Goal: Task Accomplishment & Management: Use online tool/utility

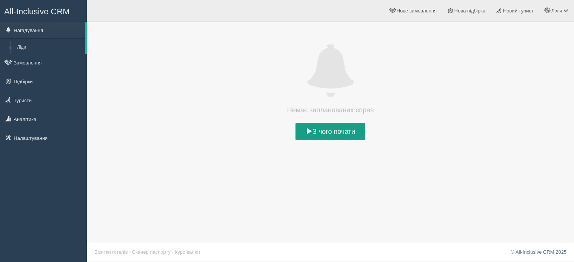
click at [344, 136] on link "З чого почати" at bounding box center [330, 131] width 70 height 17
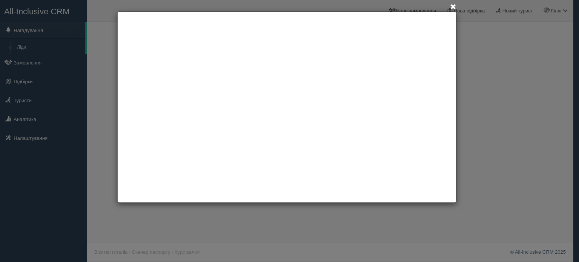
click at [21, 81] on div at bounding box center [289, 131] width 579 height 262
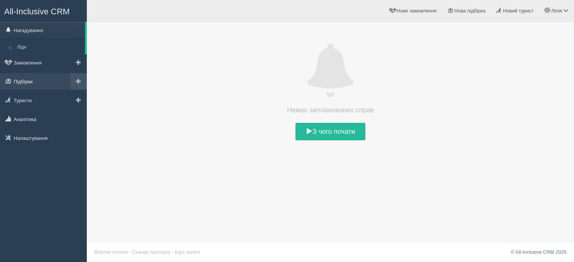
click at [29, 85] on link "Підбірки" at bounding box center [43, 81] width 87 height 17
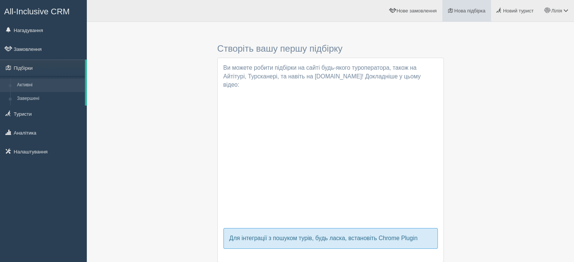
click at [477, 10] on span "Нова підбірка" at bounding box center [469, 11] width 31 height 6
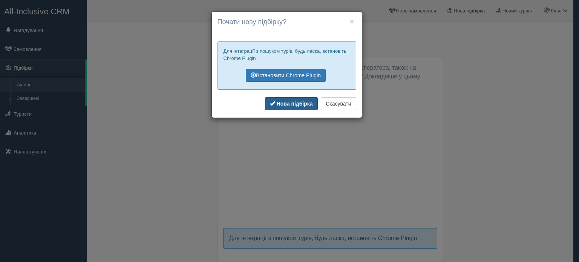
click at [294, 105] on b "Нова підбірка" at bounding box center [295, 104] width 36 height 6
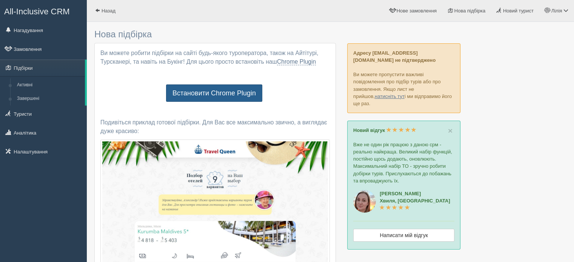
click at [217, 90] on link "Встановити Chrome Plugin" at bounding box center [214, 92] width 96 height 17
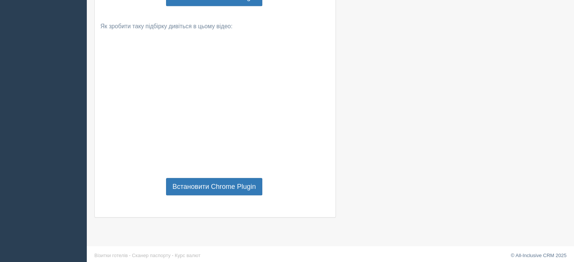
scroll to position [566, 0]
